Goal: Task Accomplishment & Management: Use online tool/utility

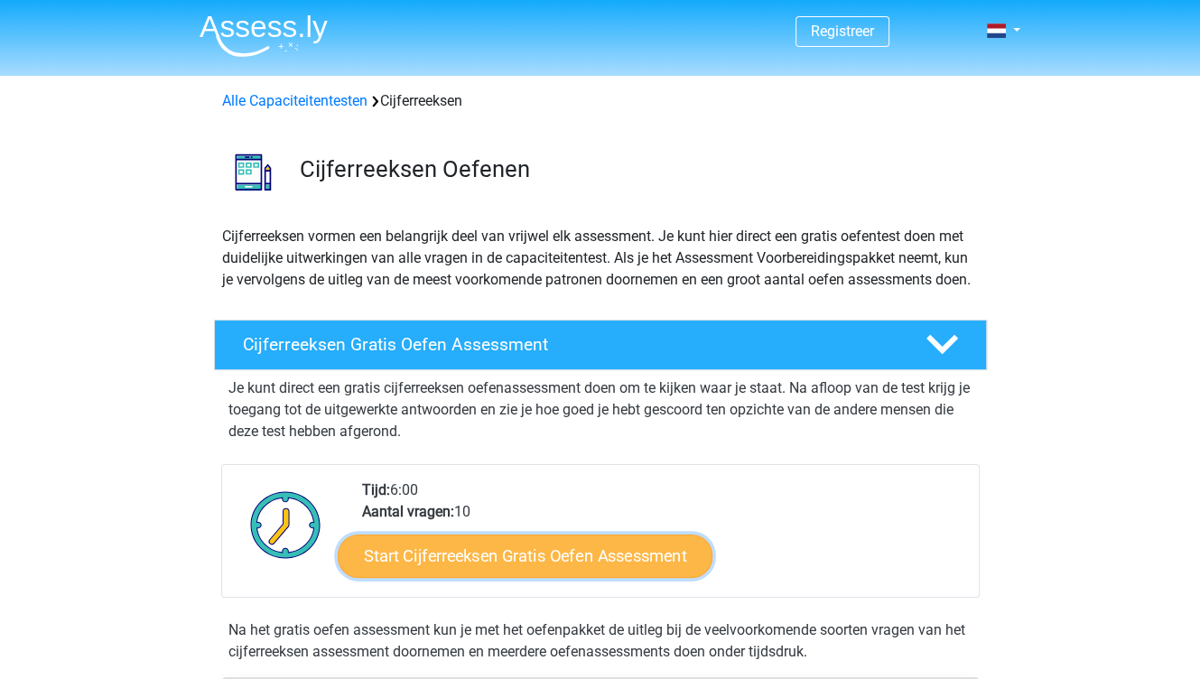
click at [485, 577] on link "Start Cijferreeksen Gratis Oefen Assessment" at bounding box center [525, 555] width 375 height 43
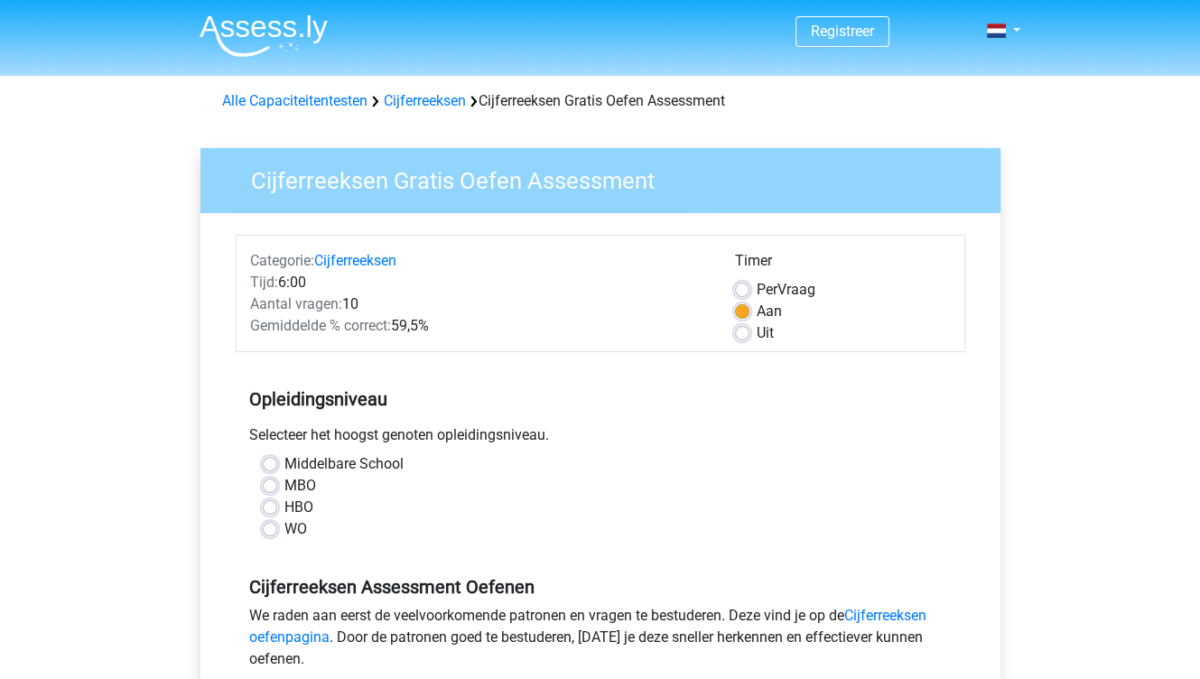
click at [284, 504] on label "HBO" at bounding box center [298, 507] width 29 height 22
click at [269, 504] on input "HBO" at bounding box center [270, 505] width 14 height 18
radio input "true"
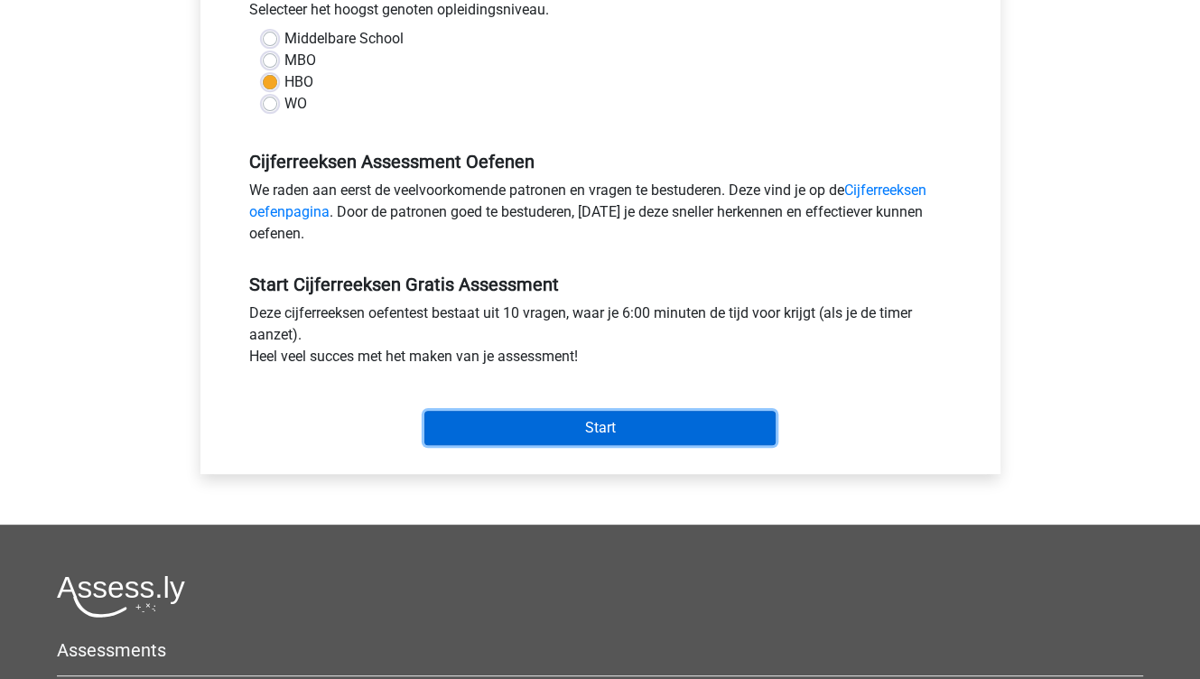
click at [656, 432] on input "Start" at bounding box center [599, 428] width 351 height 34
